Goal: Find specific page/section: Find specific page/section

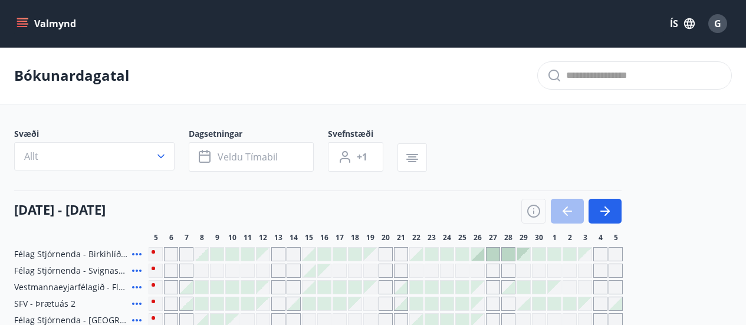
scroll to position [301, 0]
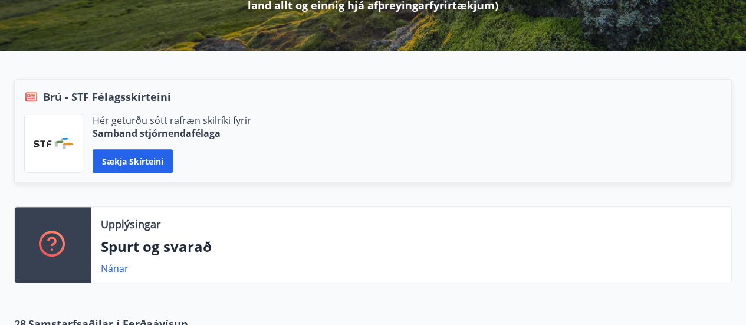
scroll to position [335, 0]
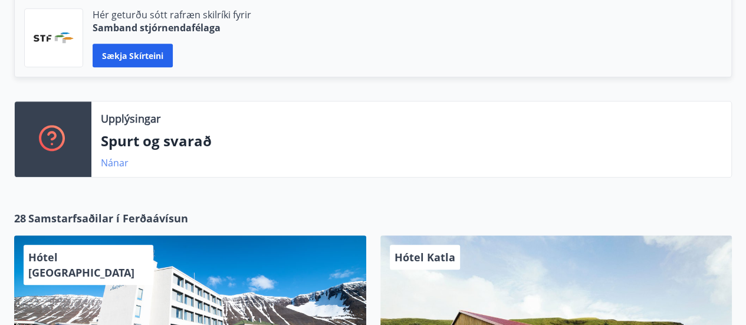
click at [111, 160] on link "Nánar" at bounding box center [115, 162] width 28 height 13
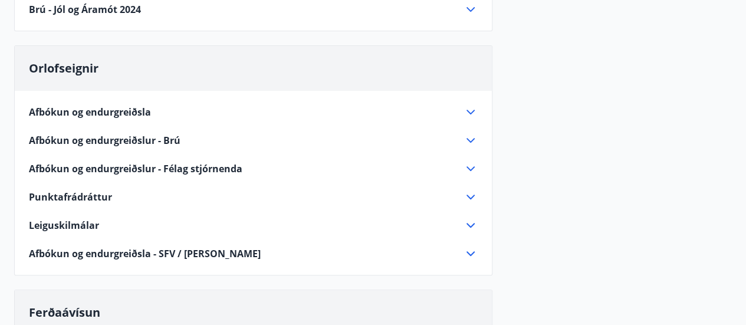
scroll to position [178, 0]
click at [471, 108] on icon at bounding box center [471, 111] width 14 height 14
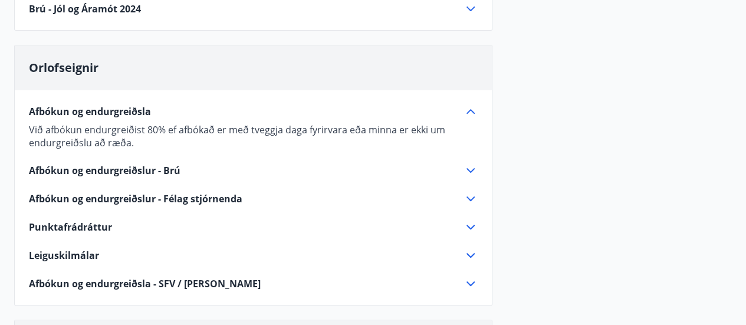
click at [468, 167] on icon at bounding box center [471, 170] width 14 height 14
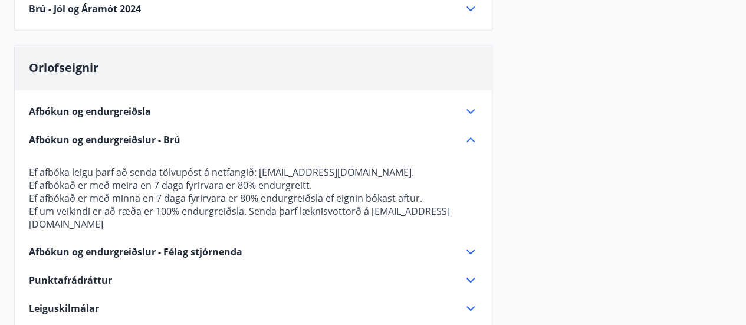
scroll to position [235, 0]
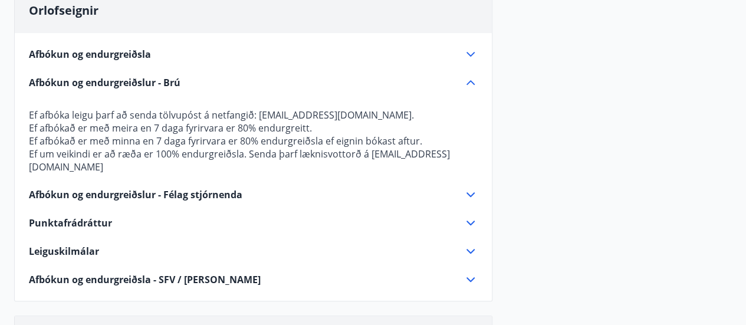
click at [467, 216] on icon at bounding box center [471, 223] width 14 height 14
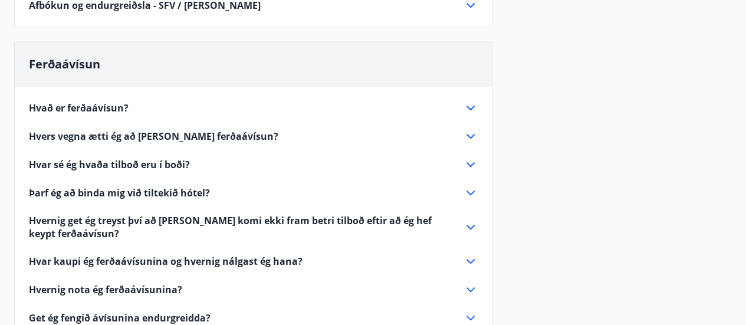
scroll to position [477, 0]
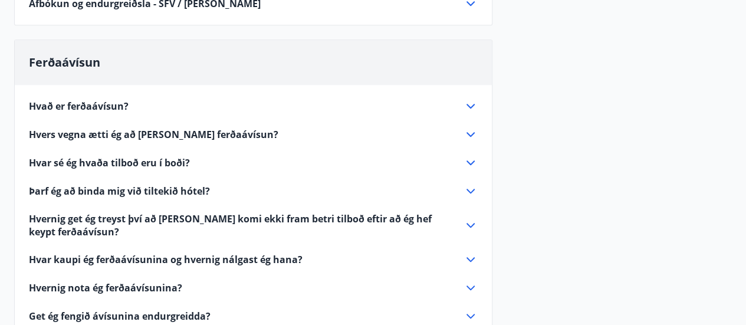
click at [469, 100] on icon at bounding box center [471, 106] width 14 height 14
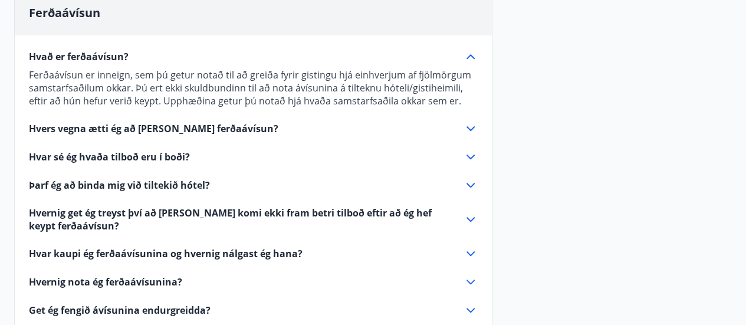
click at [470, 52] on icon at bounding box center [471, 57] width 14 height 14
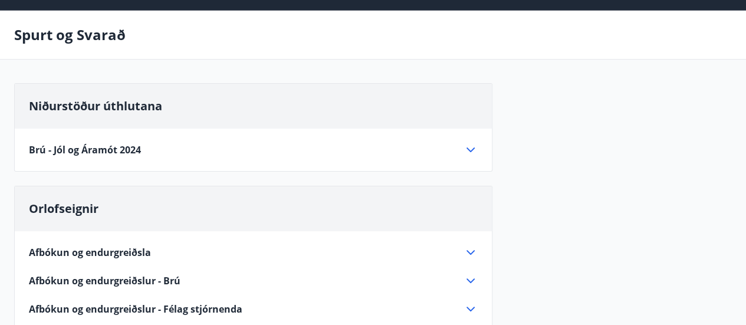
scroll to position [0, 0]
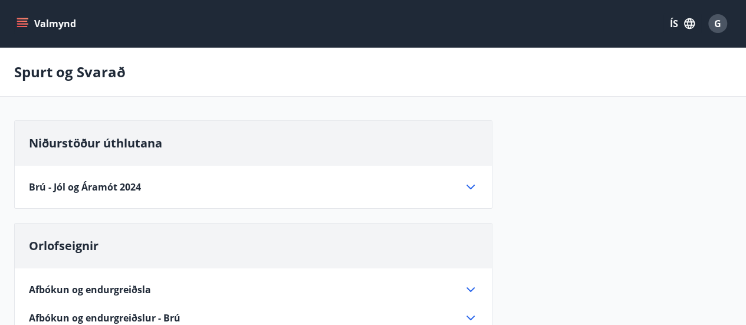
click at [22, 18] on icon "menu" at bounding box center [23, 24] width 12 height 12
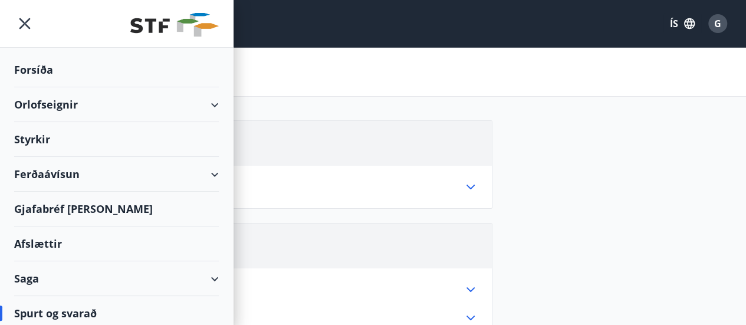
click at [63, 203] on div "Gjafabréf [PERSON_NAME]" at bounding box center [116, 209] width 205 height 35
